Goal: Task Accomplishment & Management: Manage account settings

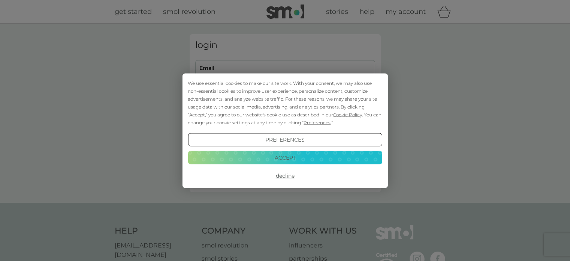
type input "[EMAIL_ADDRESS][DOMAIN_NAME]"
click at [303, 156] on button "Accept" at bounding box center [285, 157] width 194 height 13
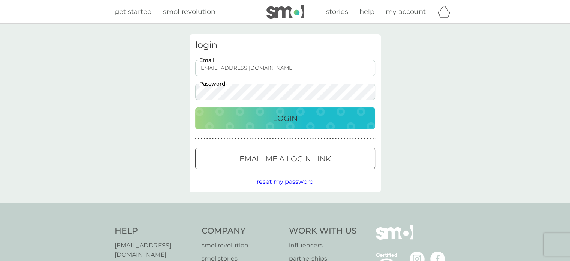
click at [270, 118] on div "Login" at bounding box center [285, 118] width 165 height 12
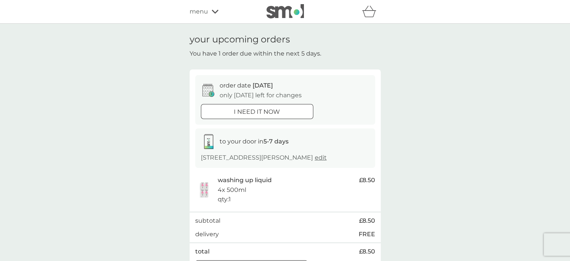
click at [427, 153] on div "your upcoming orders You have 1 order due within the next 5 days. order date [D…" at bounding box center [285, 157] width 570 height 267
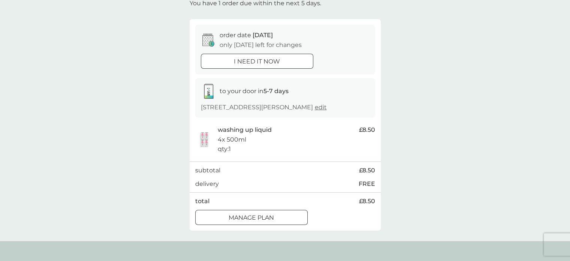
scroll to position [37, 0]
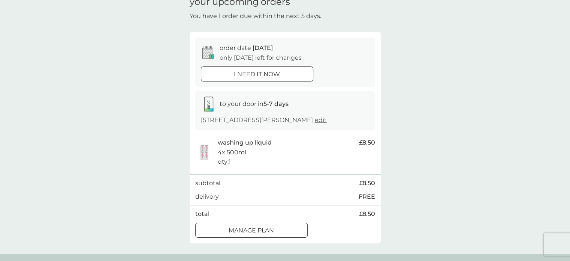
click at [243, 226] on div at bounding box center [251, 230] width 27 height 8
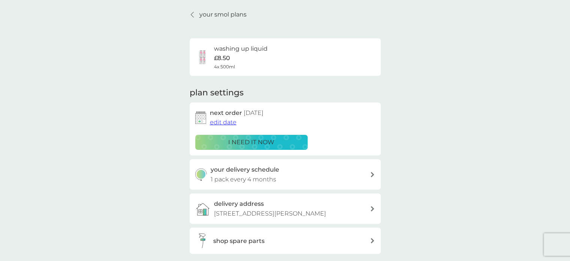
scroll to position [37, 0]
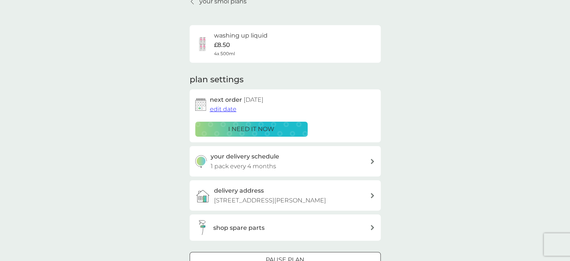
click at [300, 160] on div "your delivery schedule 1 pack every 4 months" at bounding box center [290, 160] width 159 height 19
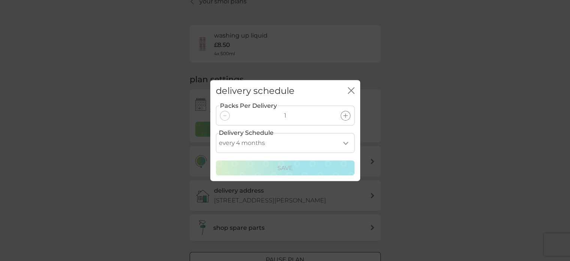
click at [343, 139] on select "every 1 month every 2 months every 3 months every 4 months every 5 months every…" at bounding box center [285, 143] width 139 height 20
select select "3"
click at [216, 133] on select "every 1 month every 2 months every 3 months every 4 months every 5 months every…" at bounding box center [285, 143] width 139 height 20
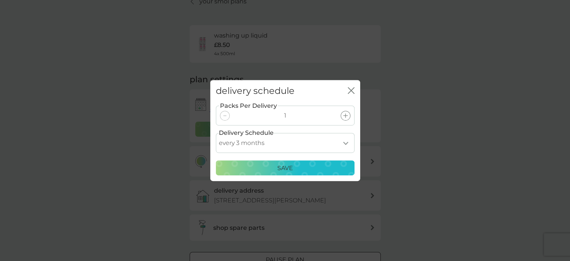
click at [283, 167] on p "Save" at bounding box center [285, 168] width 16 height 10
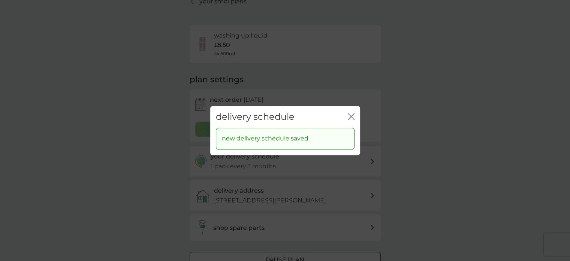
click at [352, 114] on icon "close" at bounding box center [351, 116] width 7 height 7
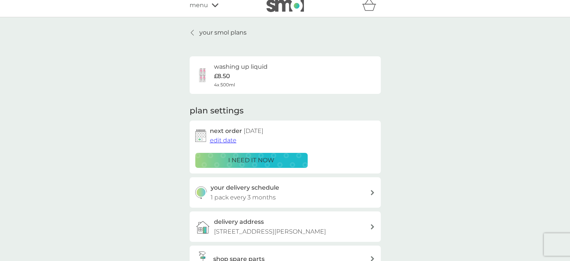
scroll to position [0, 0]
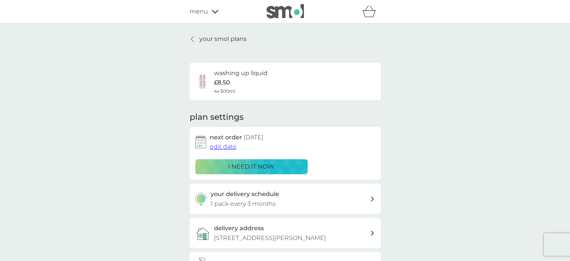
click at [224, 37] on p "your smol plans" at bounding box center [222, 39] width 47 height 10
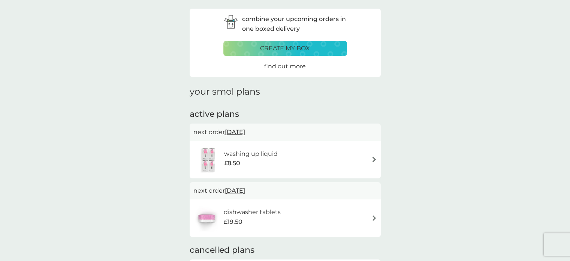
scroll to position [75, 0]
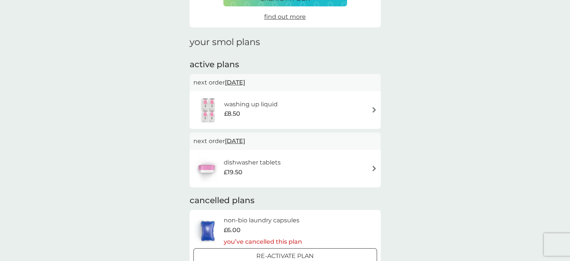
click at [272, 166] on h6 "dishwasher tablets" at bounding box center [252, 162] width 57 height 10
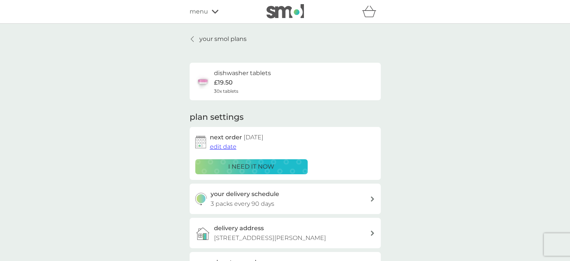
scroll to position [37, 0]
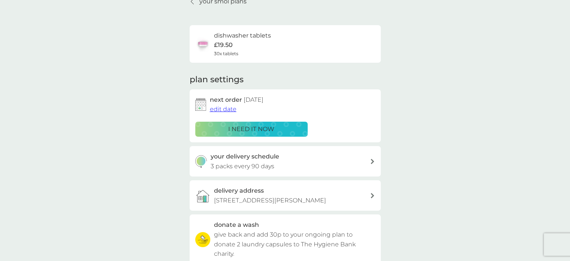
click at [220, 109] on span "edit date" at bounding box center [223, 108] width 27 height 7
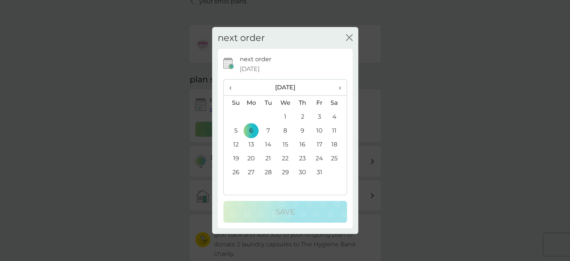
click at [339, 88] on span "›" at bounding box center [336, 87] width 7 height 16
click at [250, 129] on td "3" at bounding box center [251, 130] width 17 height 14
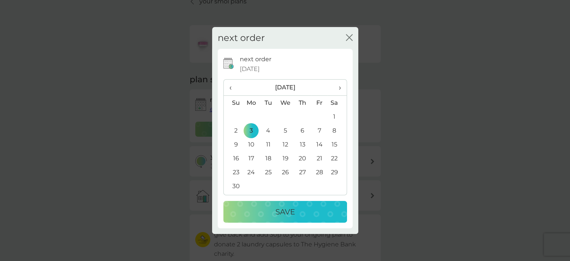
click at [270, 211] on div "Save" at bounding box center [285, 211] width 109 height 12
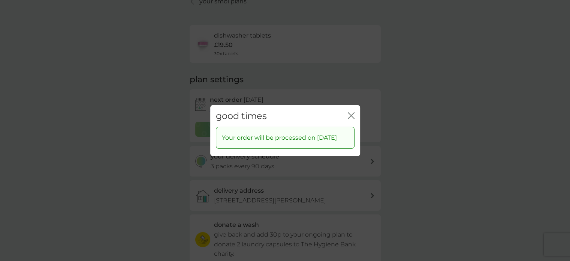
click at [351, 112] on icon "close" at bounding box center [351, 115] width 7 height 7
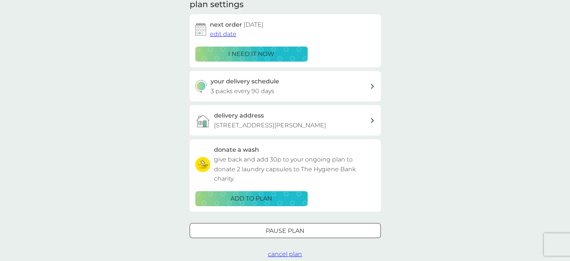
scroll to position [0, 0]
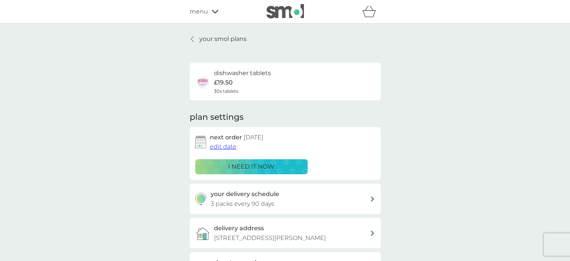
click at [224, 37] on p "your smol plans" at bounding box center [222, 39] width 47 height 10
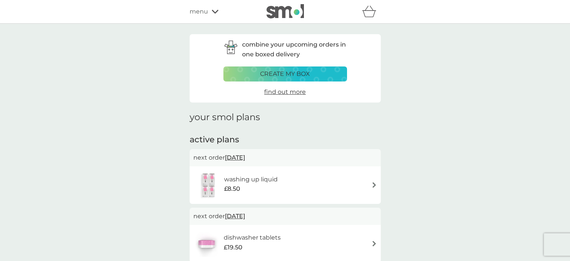
click at [269, 175] on h6 "washing up liquid" at bounding box center [251, 179] width 54 height 10
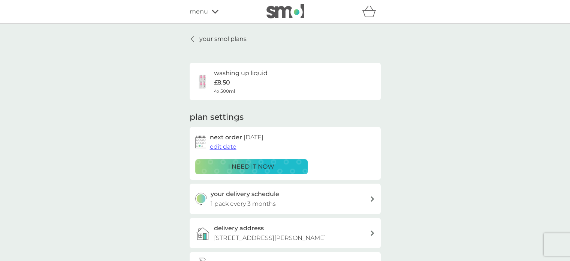
click at [215, 37] on p "your smol plans" at bounding box center [222, 39] width 47 height 10
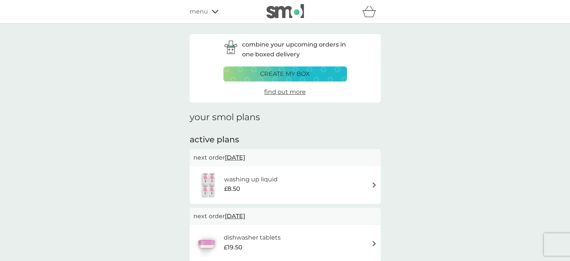
click at [209, 10] on div "menu" at bounding box center [222, 12] width 64 height 10
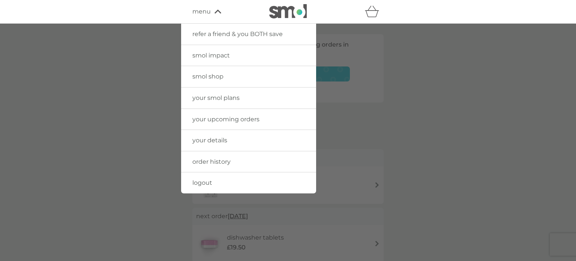
click at [206, 179] on span "logout" at bounding box center [202, 182] width 20 height 7
